Goal: Information Seeking & Learning: Understand process/instructions

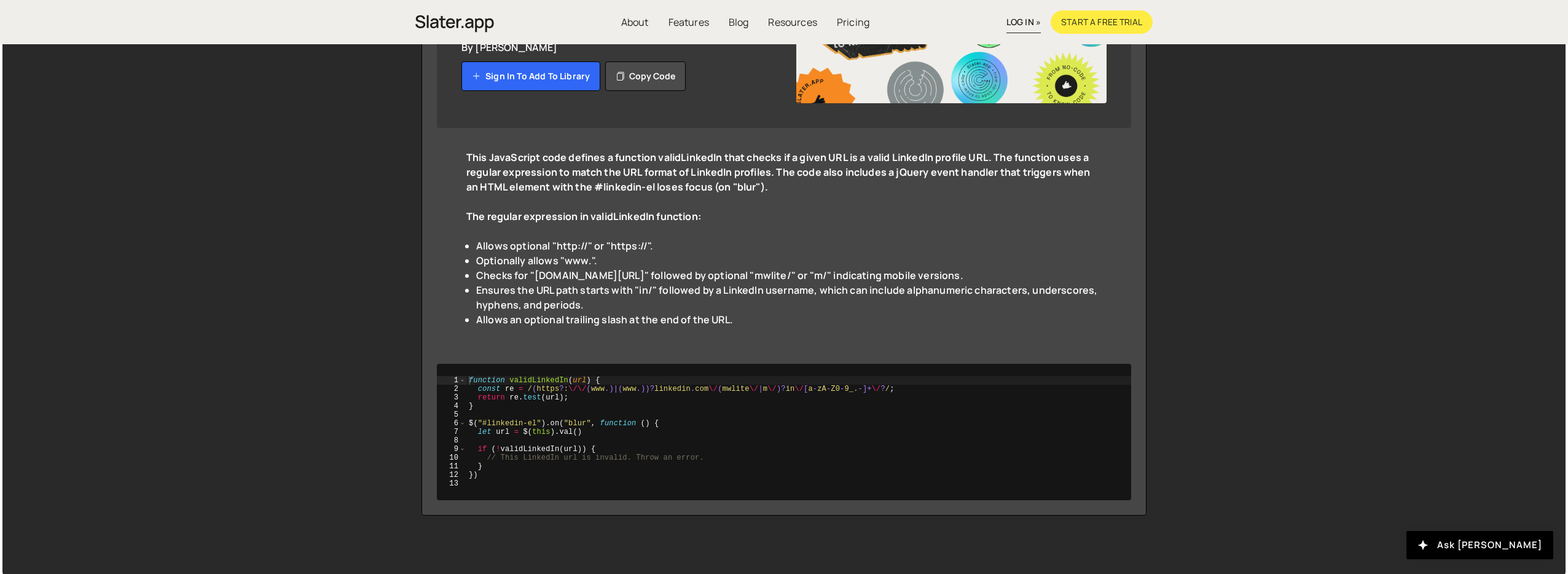
scroll to position [211, 0]
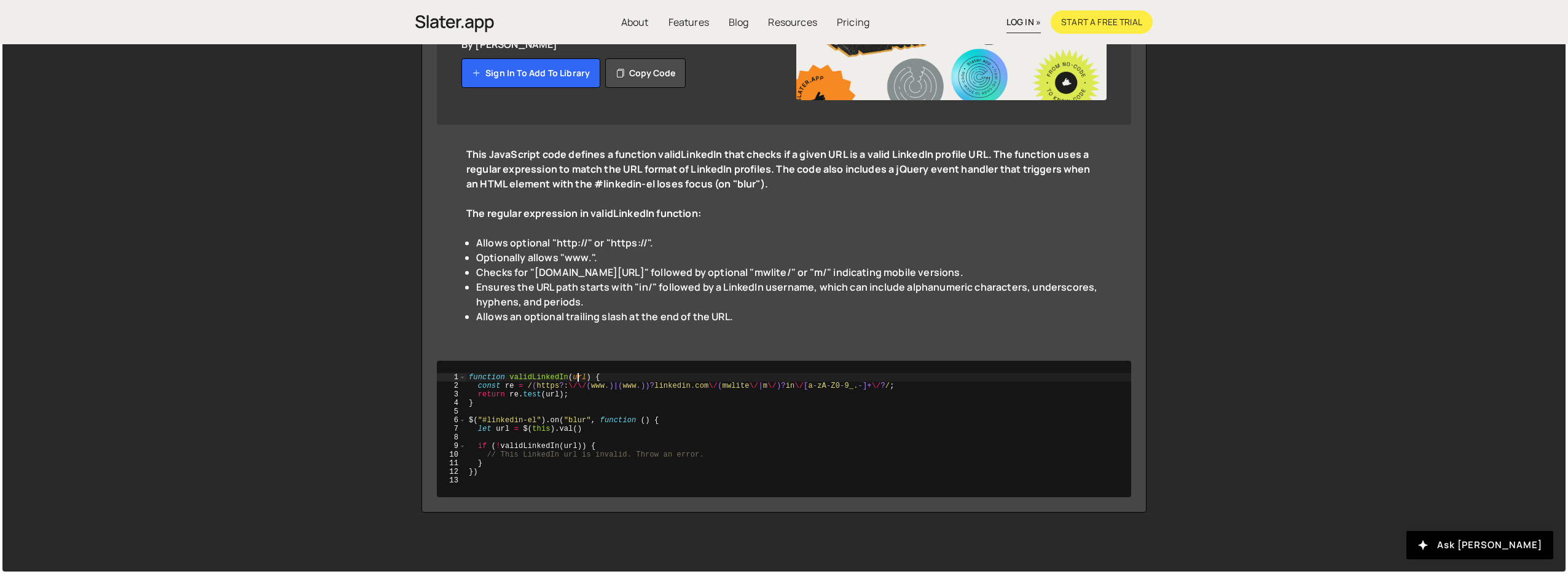
click at [577, 375] on div "function validLinkedIn ( url ) { const re = / ( https ? : \/\/ ( www .) | ( www…" at bounding box center [798, 437] width 665 height 129
click at [596, 403] on div "function validLinkedIn ( url ) { const re = / ( https ? : \/\/ ( www .) | ( www…" at bounding box center [798, 437] width 665 height 129
drag, startPoint x: 520, startPoint y: 424, endPoint x: 494, endPoint y: 424, distance: 26.0
click at [495, 424] on div "function validLinkedIn ( url ) { const re = / ( https ? : \/\/ ( www .) | ( www…" at bounding box center [798, 437] width 665 height 129
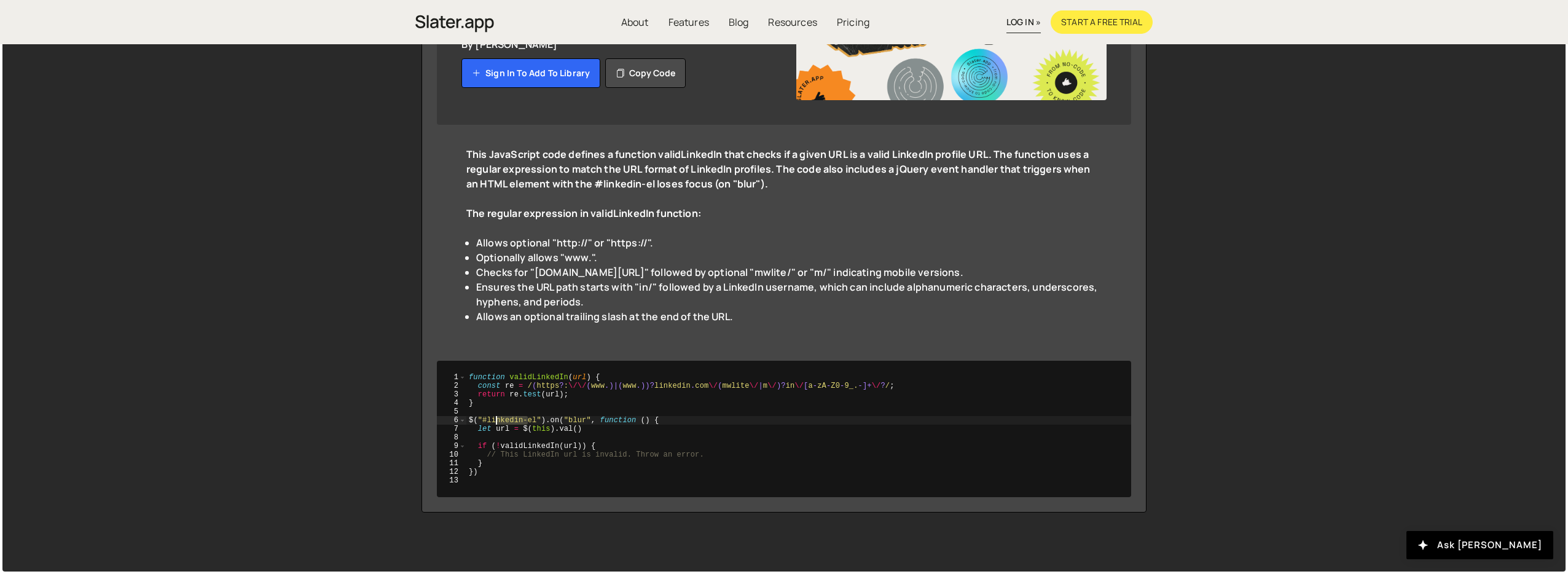
click at [547, 423] on div "function validLinkedIn ( url ) { const re = / ( https ? : \/\/ ( www .) | ( www…" at bounding box center [798, 437] width 665 height 129
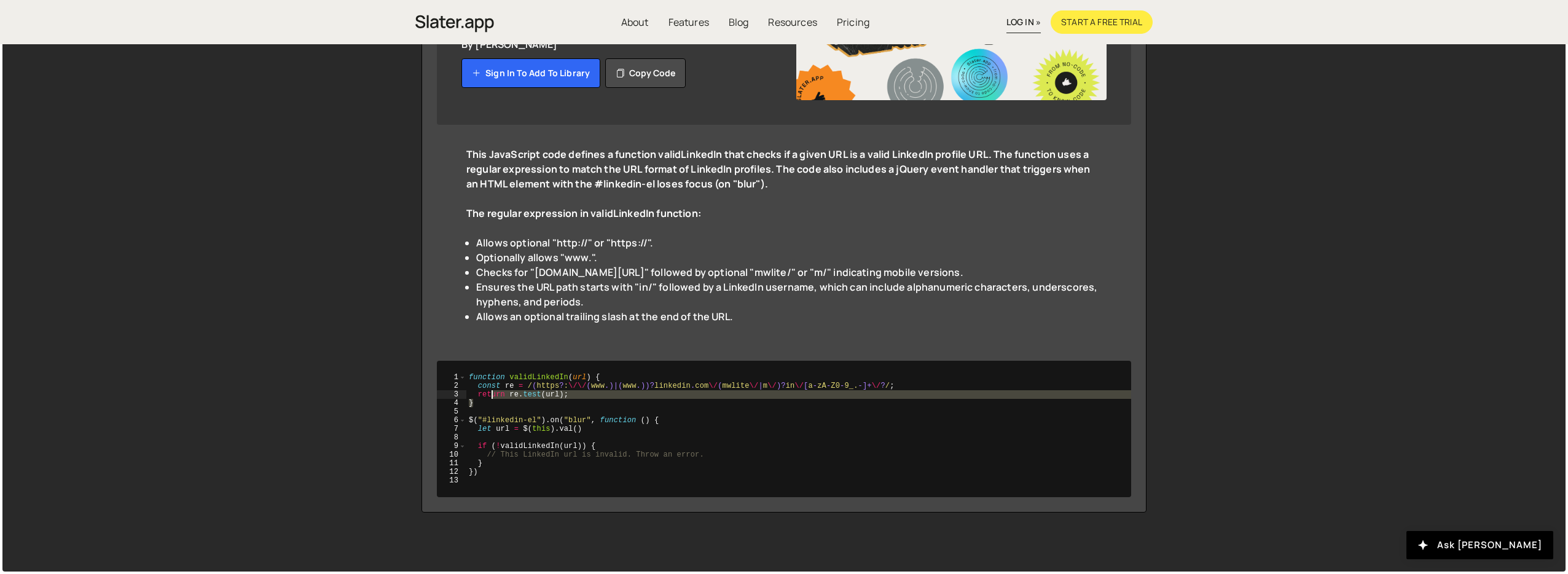
drag, startPoint x: 573, startPoint y: 399, endPoint x: 482, endPoint y: 393, distance: 91.2
click at [484, 392] on div "function validLinkedIn ( url ) { const re = / ( https ? : \/\/ ( www .) | ( www…" at bounding box center [798, 437] width 665 height 129
click at [485, 394] on div "function validLinkedIn ( url ) { const re = / ( https ? : \/\/ ( www .) | ( www…" at bounding box center [798, 428] width 665 height 112
type textarea "return re.test(url);"
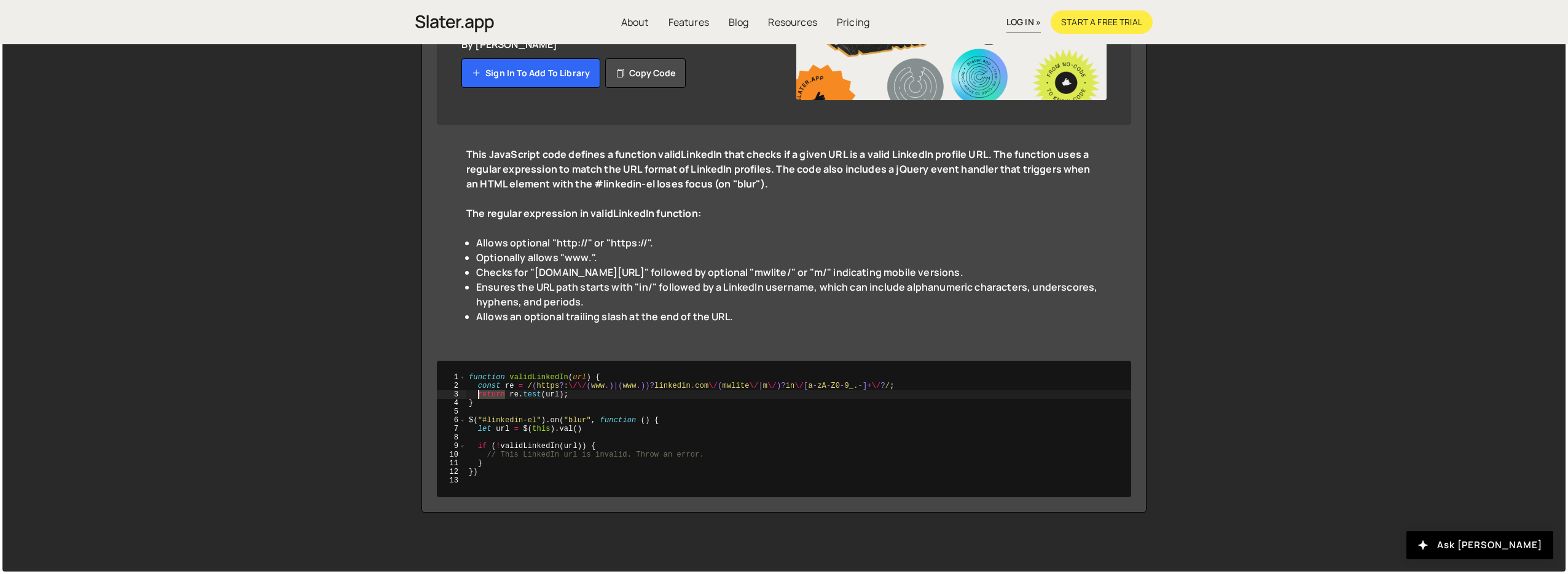
drag, startPoint x: 485, startPoint y: 394, endPoint x: 577, endPoint y: 396, distance: 92.0
click at [577, 396] on div "function validLinkedIn ( url ) { const re = / ( https ? : \/\/ ( www .) | ( www…" at bounding box center [798, 437] width 665 height 129
click at [577, 396] on div "function validLinkedIn ( url ) { const re = / ( https ? : \/\/ ( www .) | ( www…" at bounding box center [798, 428] width 665 height 112
click at [617, 320] on li "Allows an optional trailing slash at the end of the URL." at bounding box center [789, 316] width 625 height 14
drag, startPoint x: 756, startPoint y: 310, endPoint x: 827, endPoint y: 313, distance: 71.1
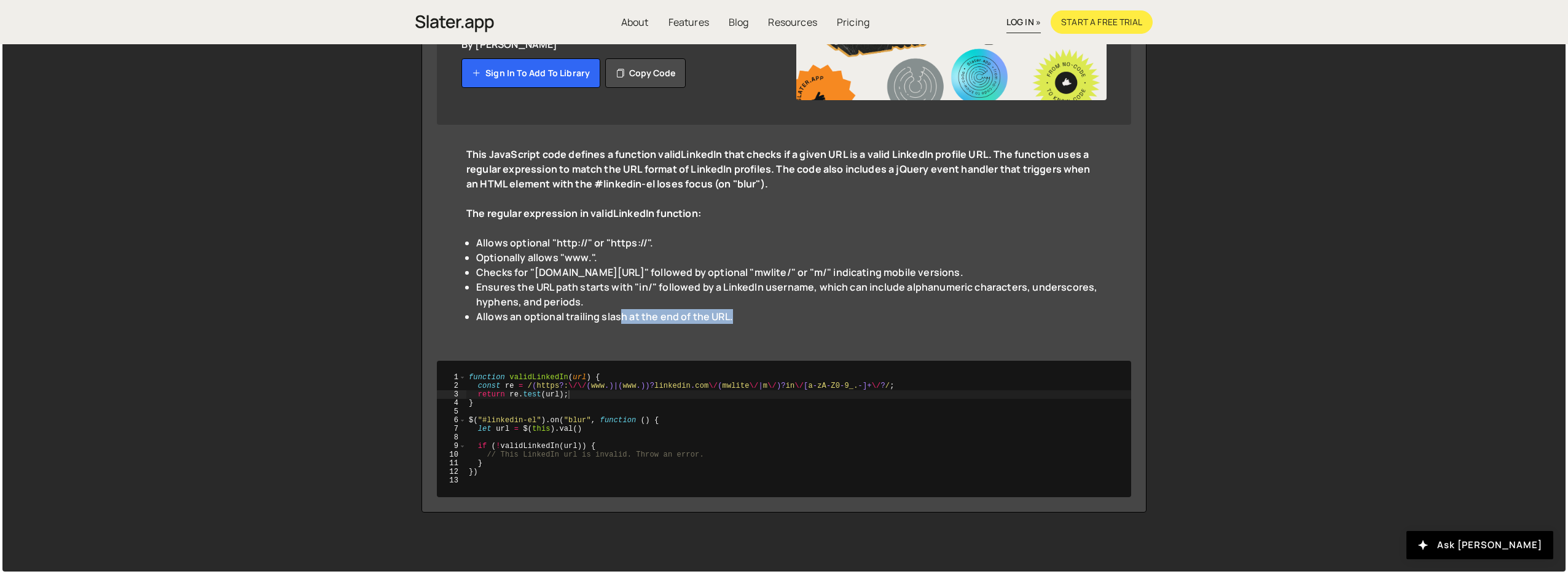
click at [796, 310] on li "Allows an optional trailing slash at the end of the URL." at bounding box center [789, 316] width 625 height 14
drag, startPoint x: 827, startPoint y: 313, endPoint x: 817, endPoint y: 312, distance: 10.0
click at [827, 313] on li "Allows an optional trailing slash at the end of the URL." at bounding box center [789, 316] width 625 height 14
drag, startPoint x: 915, startPoint y: 167, endPoint x: 1033, endPoint y: 177, distance: 118.4
click at [970, 171] on strong "This JavaScript code defines a function validLinkedIn that checks if a given UR…" at bounding box center [778, 169] width 624 height 43
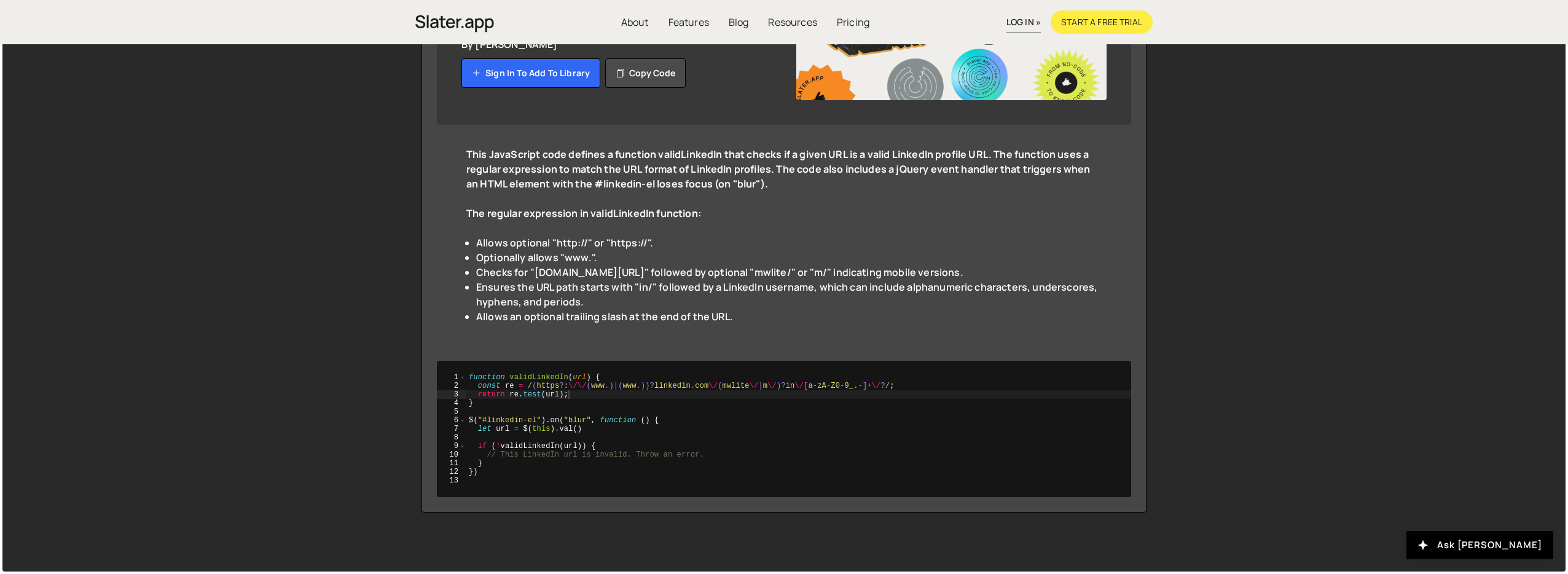
drag, startPoint x: 1033, startPoint y: 177, endPoint x: 920, endPoint y: 176, distance: 113.0
click at [1033, 177] on div "This JavaScript code defines a function validLinkedIn that checks if a given UR…" at bounding box center [784, 176] width 635 height 59
drag, startPoint x: 811, startPoint y: 169, endPoint x: 1008, endPoint y: 177, distance: 197.2
click at [1004, 176] on div "This JavaScript code defines a function validLinkedIn that checks if a given UR…" at bounding box center [784, 176] width 635 height 59
click at [1020, 178] on div "This JavaScript code defines a function validLinkedIn that checks if a given UR…" at bounding box center [784, 176] width 635 height 59
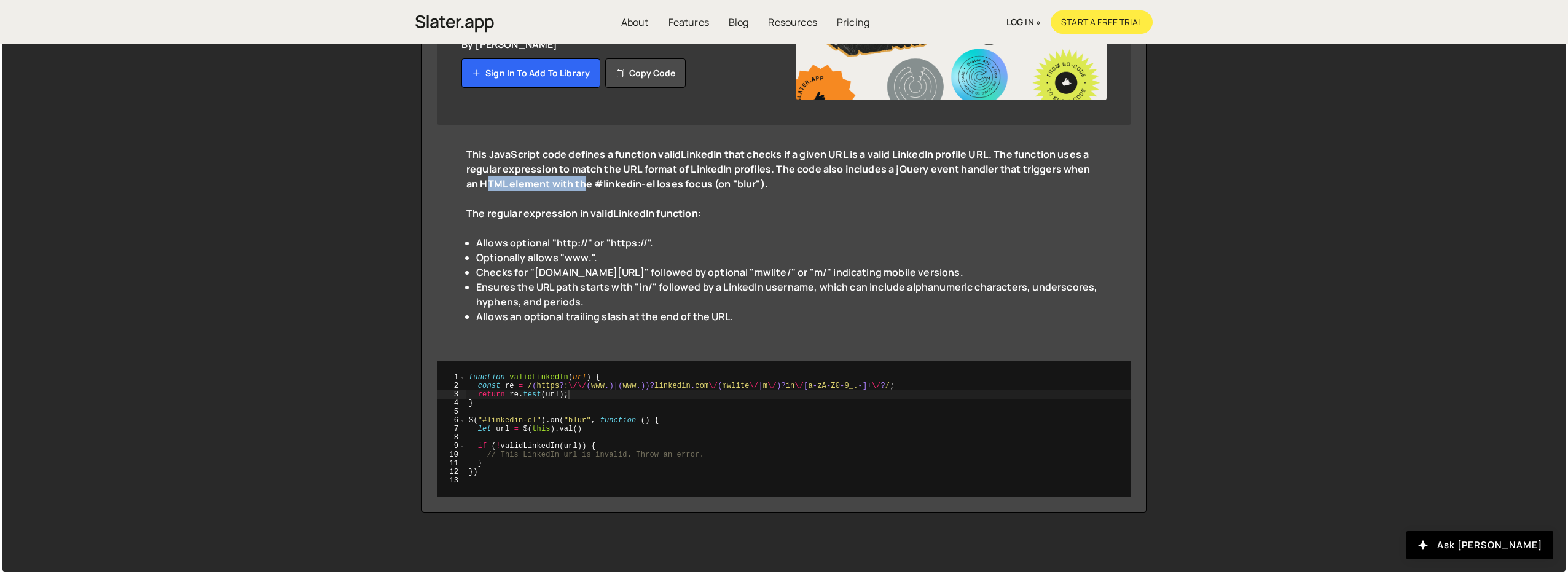
drag, startPoint x: 506, startPoint y: 186, endPoint x: 701, endPoint y: 193, distance: 195.1
click at [617, 192] on div "This JavaScript code defines a function validLinkedIn that checks if a given UR…" at bounding box center [784, 176] width 635 height 59
click at [701, 193] on div "This JavaScript code defines a function validLinkedIn that checks if a given UR…" at bounding box center [784, 176] width 635 height 59
